Goal: Find specific page/section: Find specific page/section

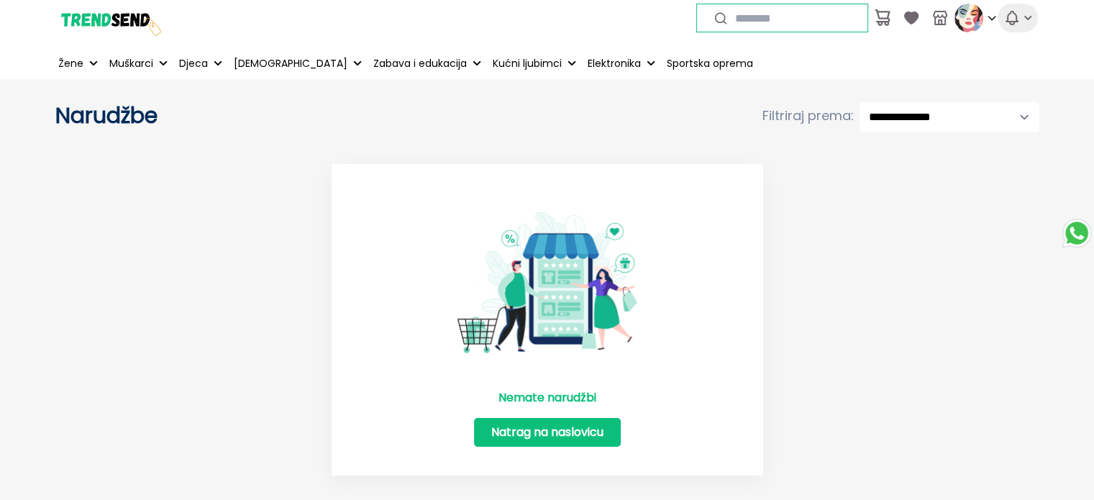
click at [1010, 22] on icon "button" at bounding box center [1012, 18] width 12 height 13
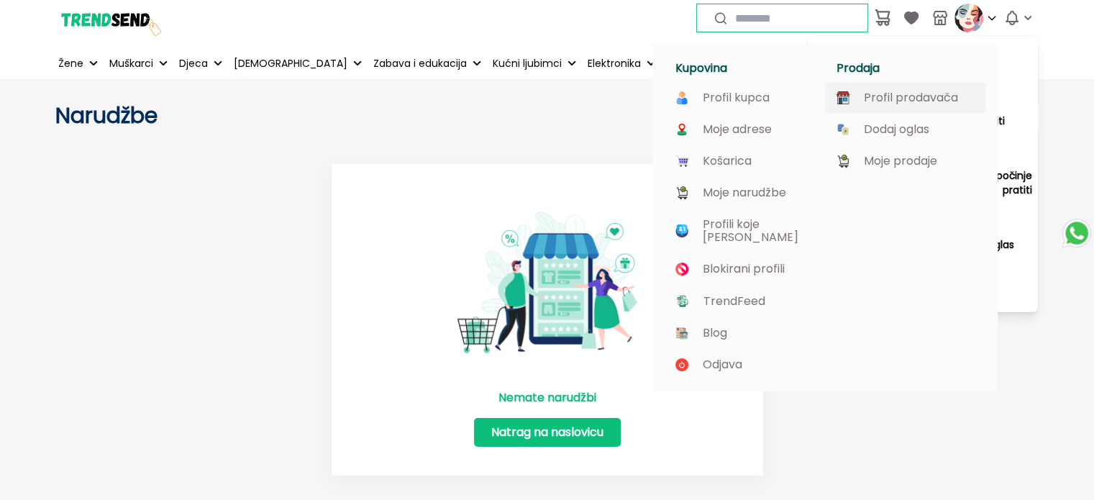
click at [906, 101] on p "Profil prodavača" at bounding box center [911, 97] width 94 height 13
